Goal: Check status

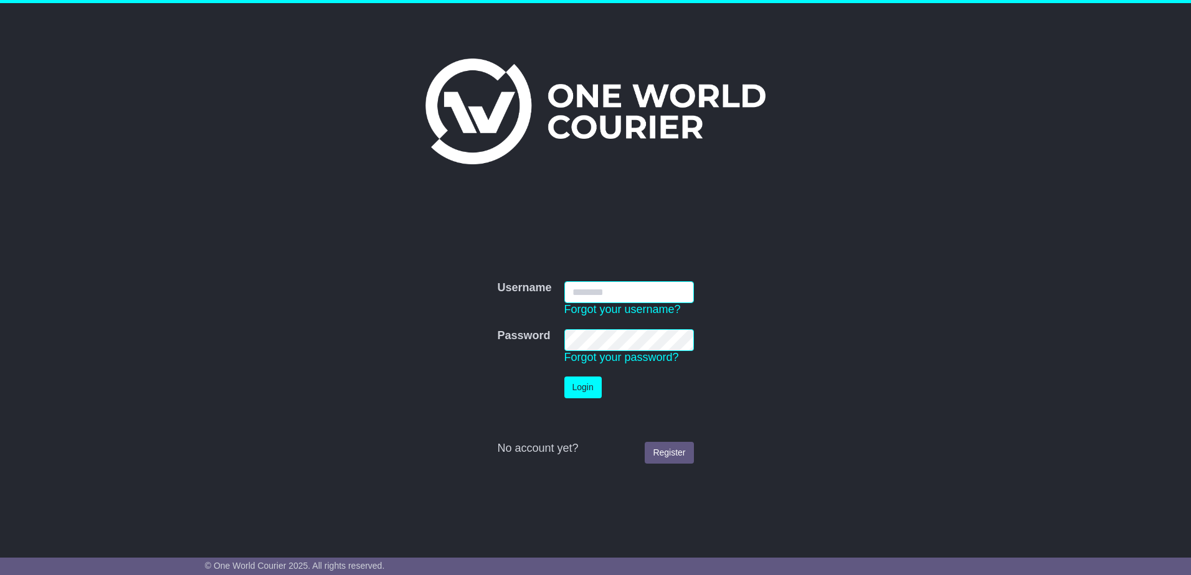
type input "**********"
click at [580, 382] on button "Login" at bounding box center [582, 388] width 37 height 22
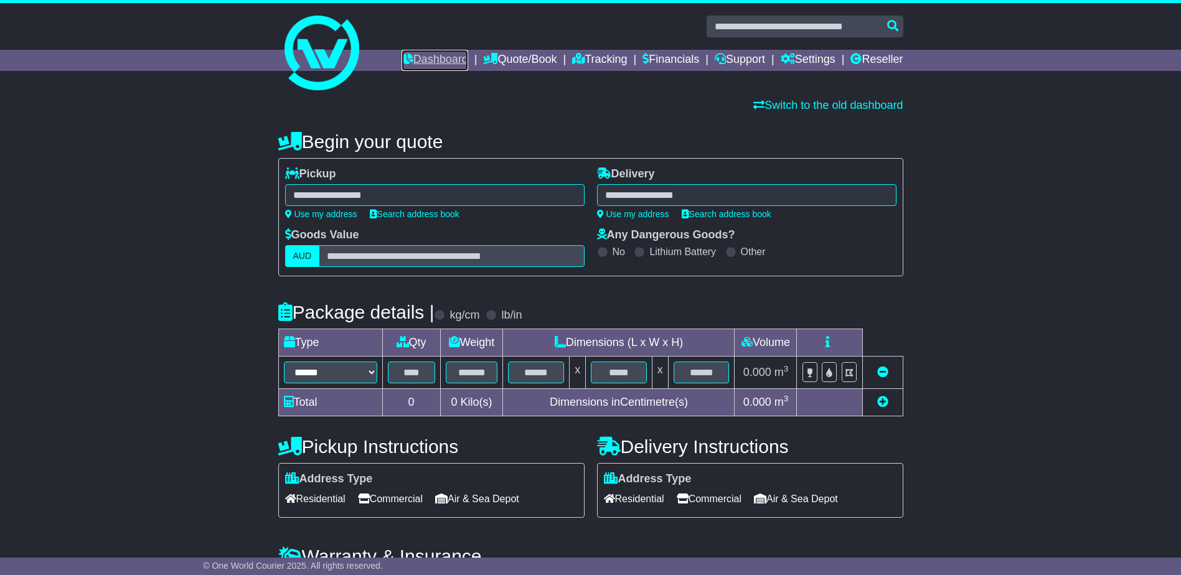
click at [424, 54] on link "Dashboard" at bounding box center [435, 60] width 67 height 21
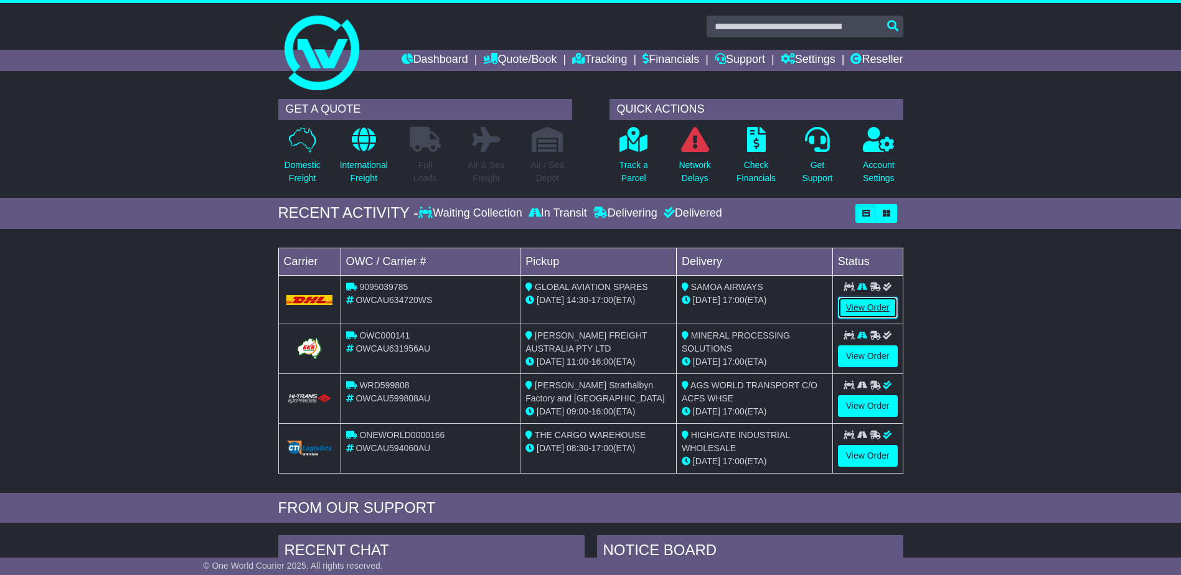
click at [869, 311] on link "View Order" at bounding box center [868, 308] width 60 height 22
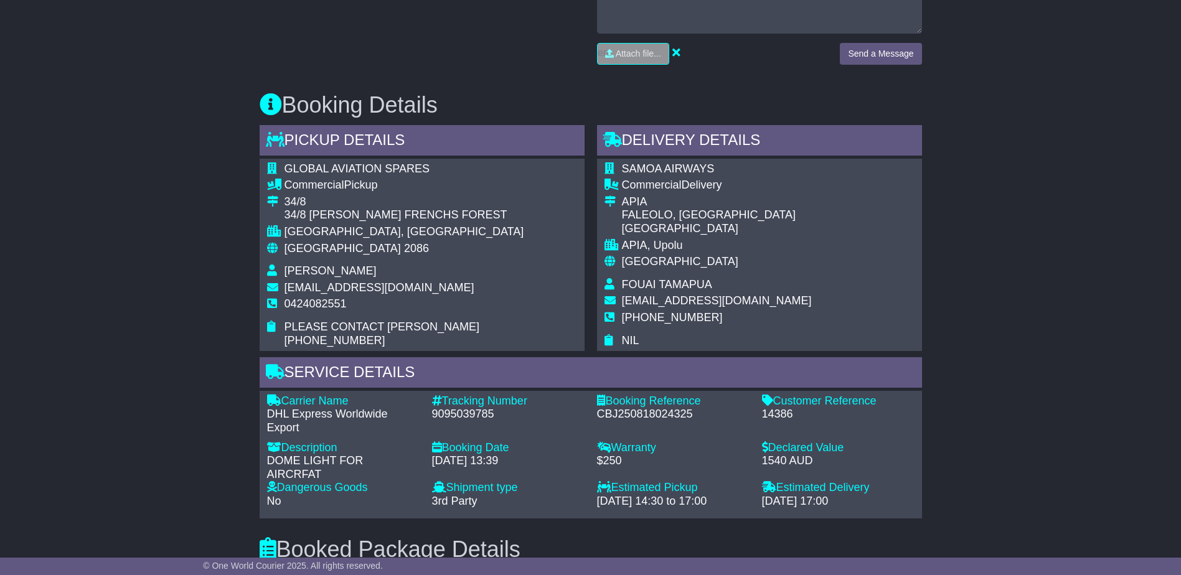
scroll to position [626, 0]
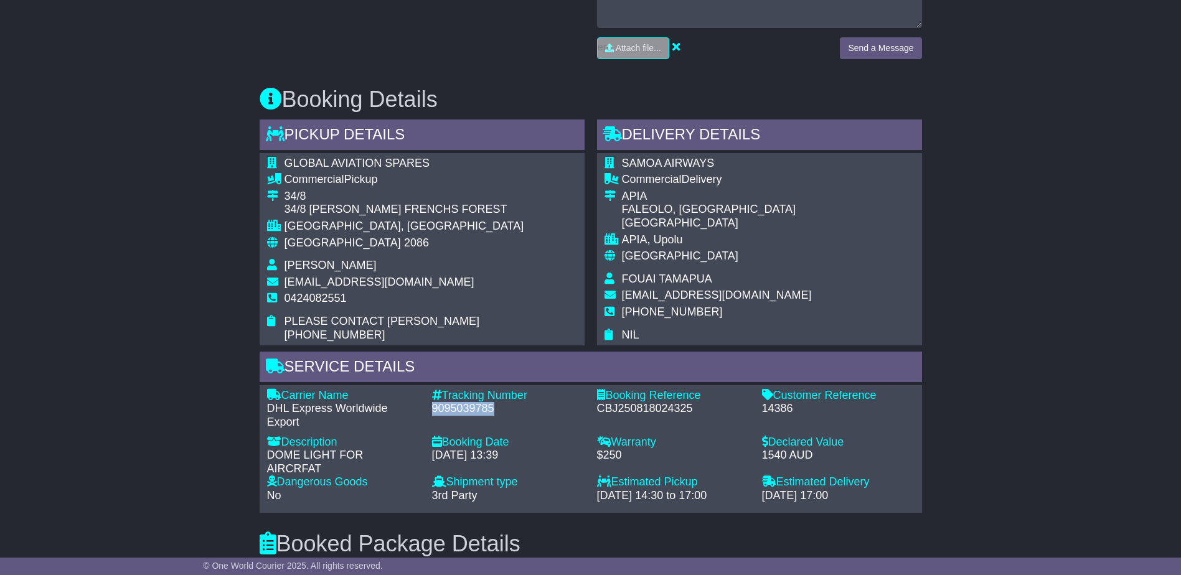
drag, startPoint x: 430, startPoint y: 394, endPoint x: 505, endPoint y: 397, distance: 74.8
click at [505, 397] on div "Tracking Number - 9095039785" at bounding box center [508, 409] width 165 height 40
drag, startPoint x: 505, startPoint y: 397, endPoint x: 476, endPoint y: 395, distance: 28.7
copy div "9095039785"
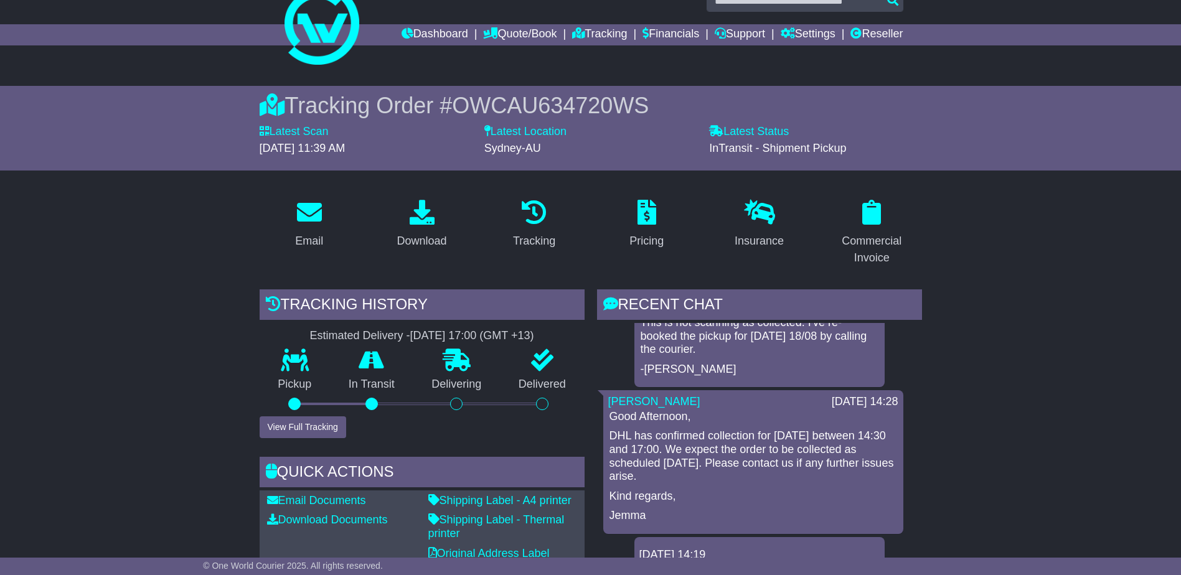
scroll to position [0, 0]
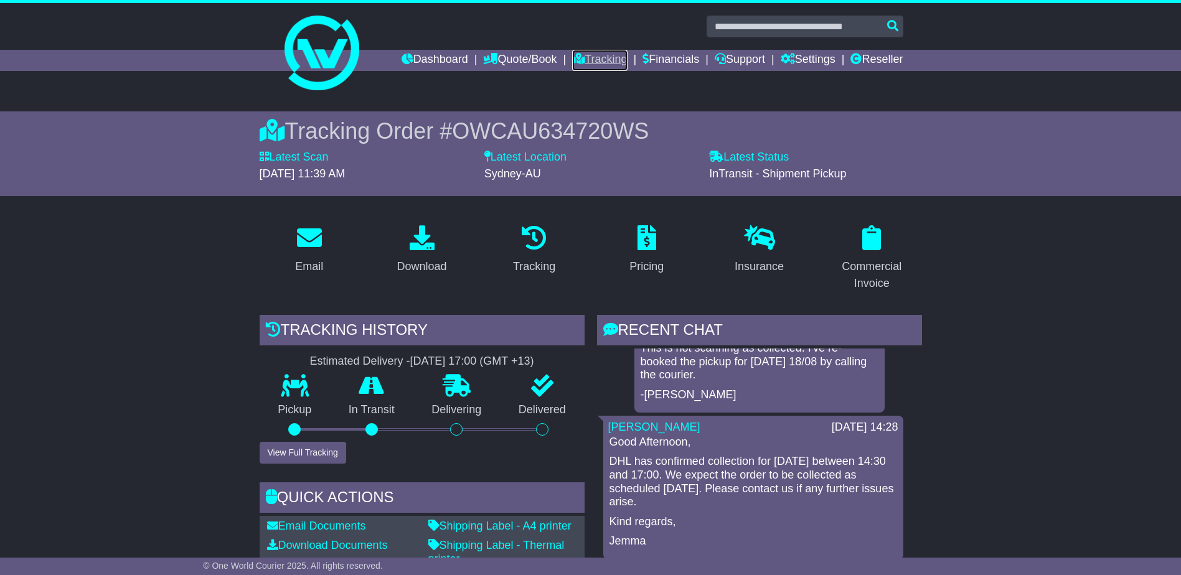
click at [592, 57] on link "Tracking" at bounding box center [599, 60] width 55 height 21
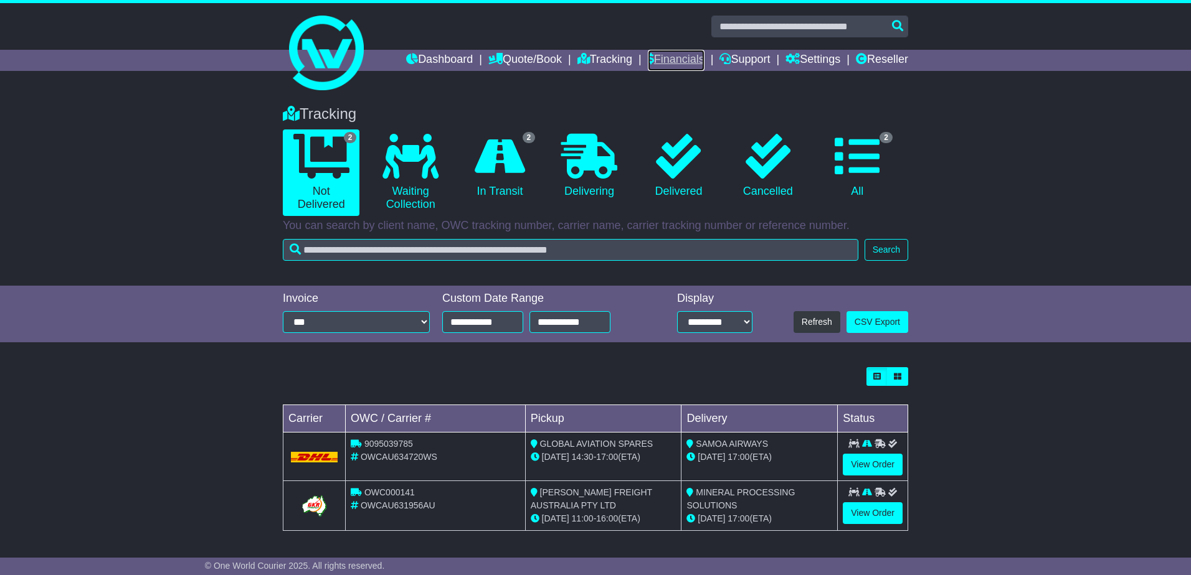
click at [674, 56] on link "Financials" at bounding box center [676, 60] width 57 height 21
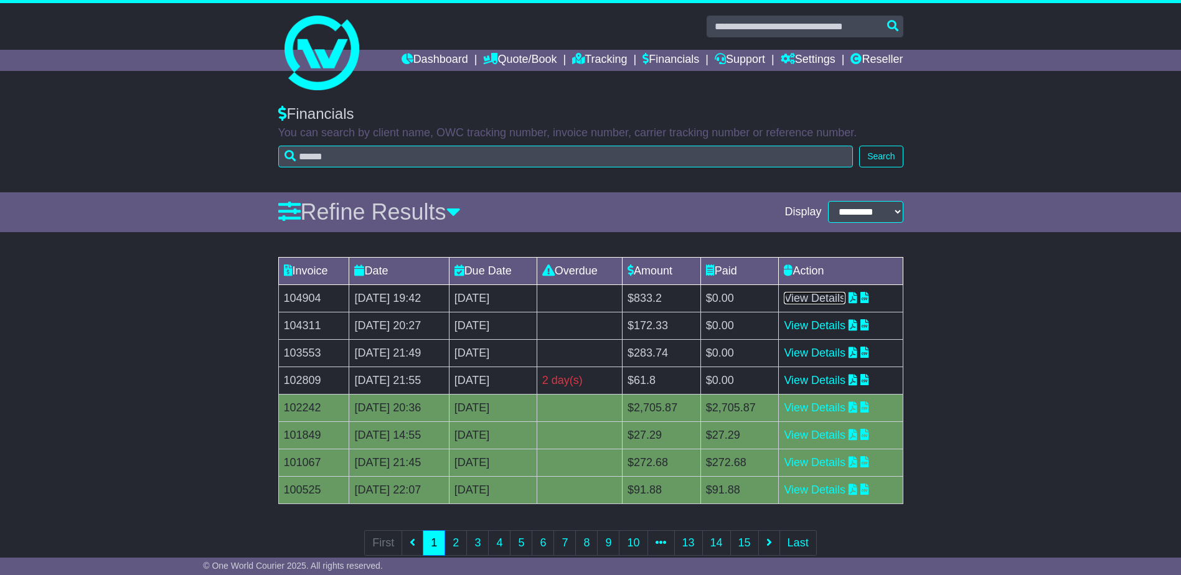
click at [838, 299] on link "View Details" at bounding box center [815, 298] width 62 height 12
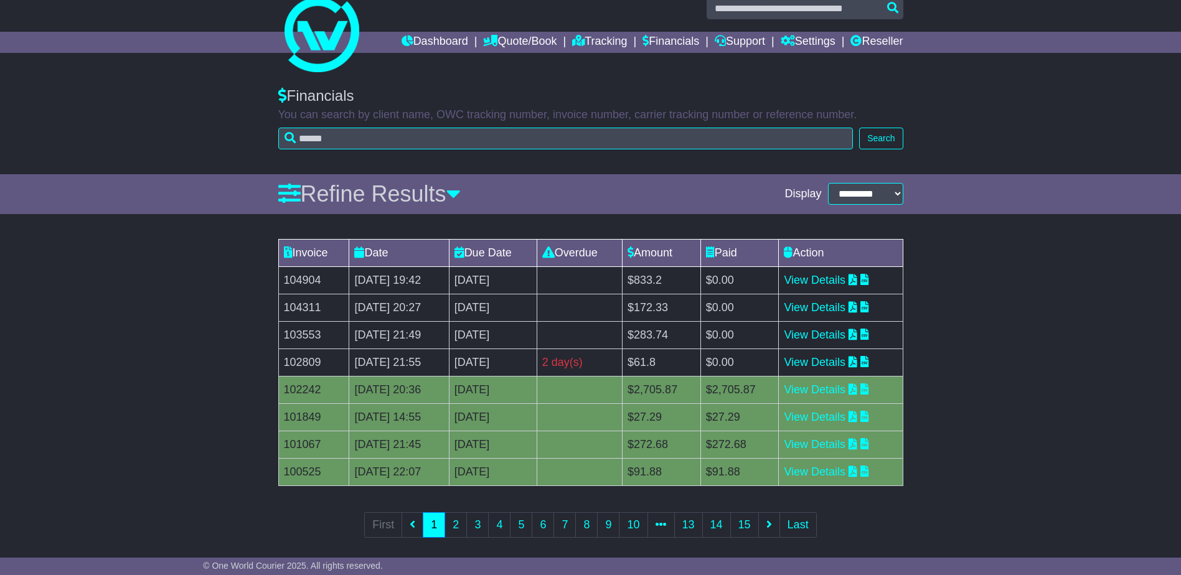
scroll to position [28, 0]
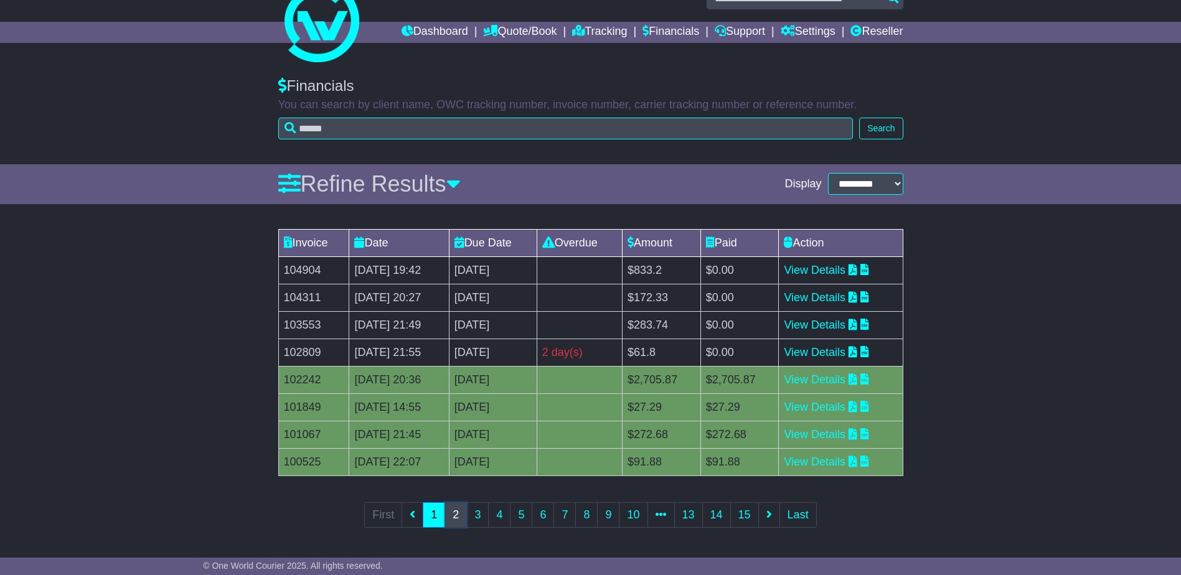
click at [454, 513] on link "2" at bounding box center [456, 516] width 22 height 26
